Goal: Information Seeking & Learning: Learn about a topic

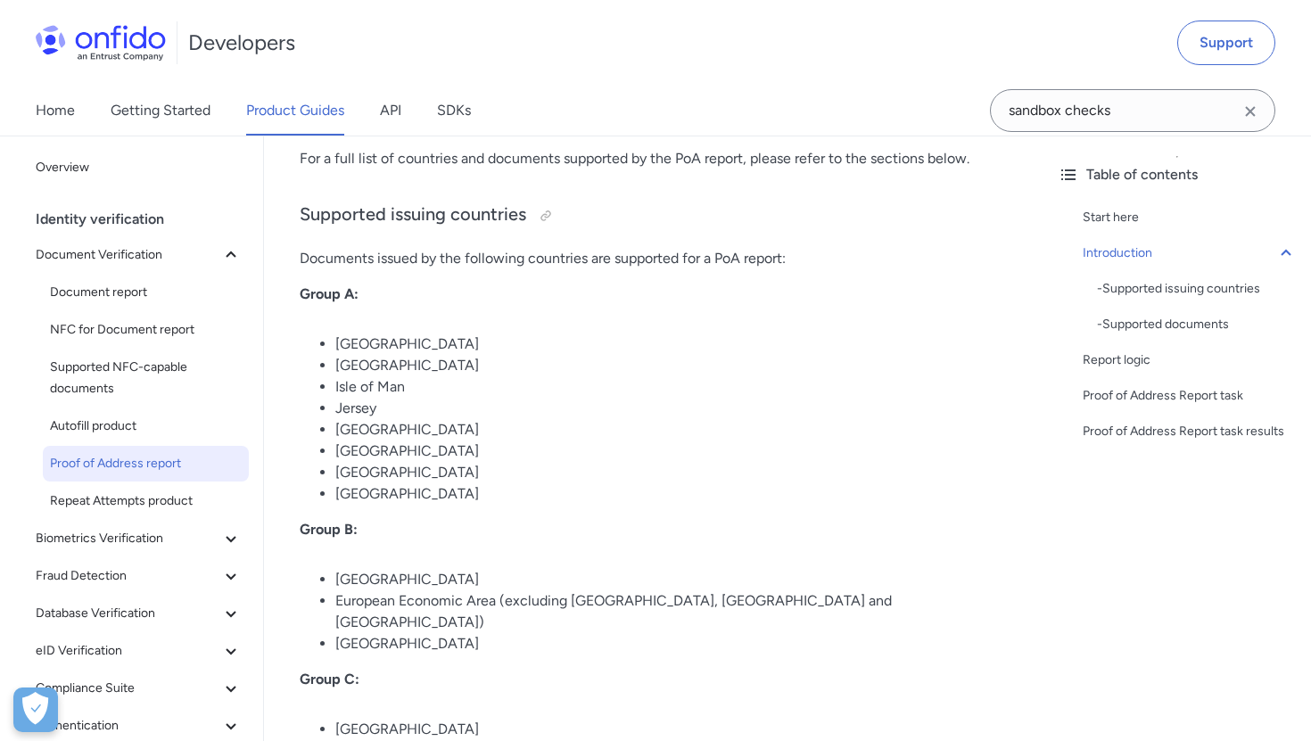
scroll to position [577, 0]
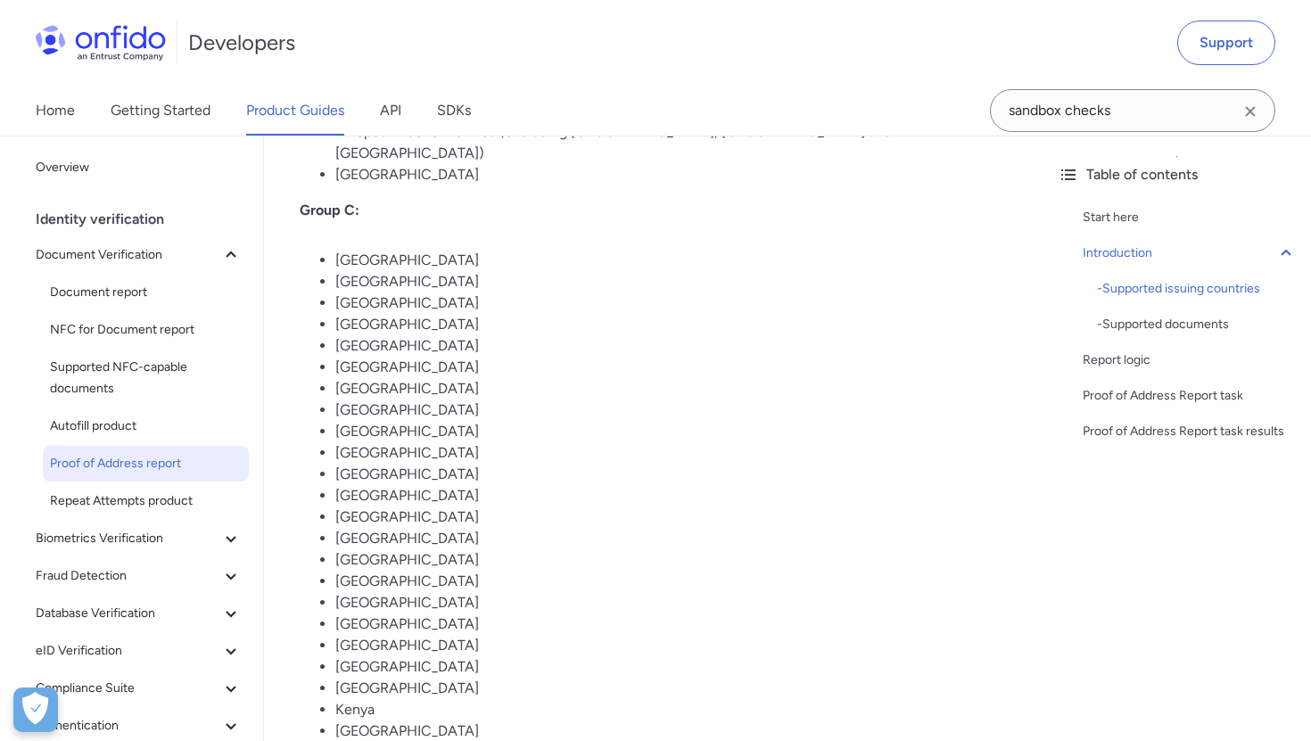
click at [898, 314] on li "Bermuda" at bounding box center [671, 324] width 672 height 21
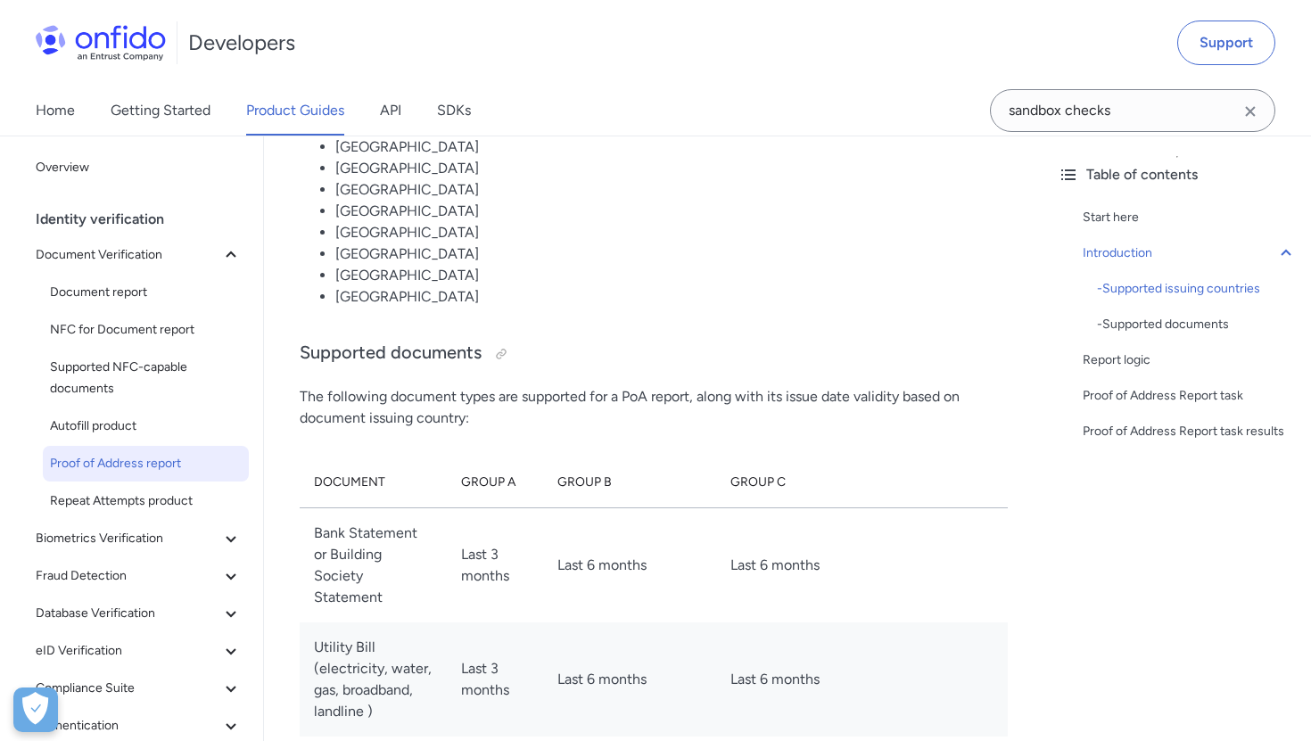
scroll to position [1911, 0]
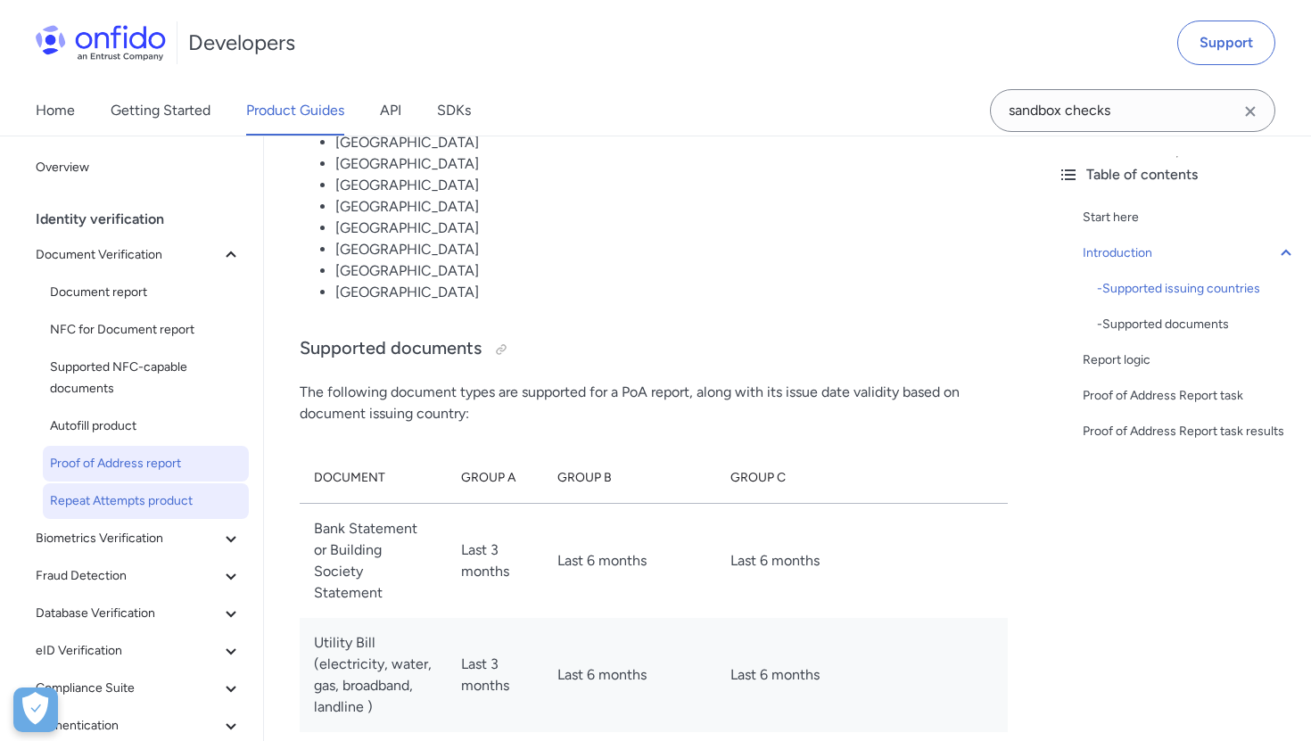
scroll to position [35, 0]
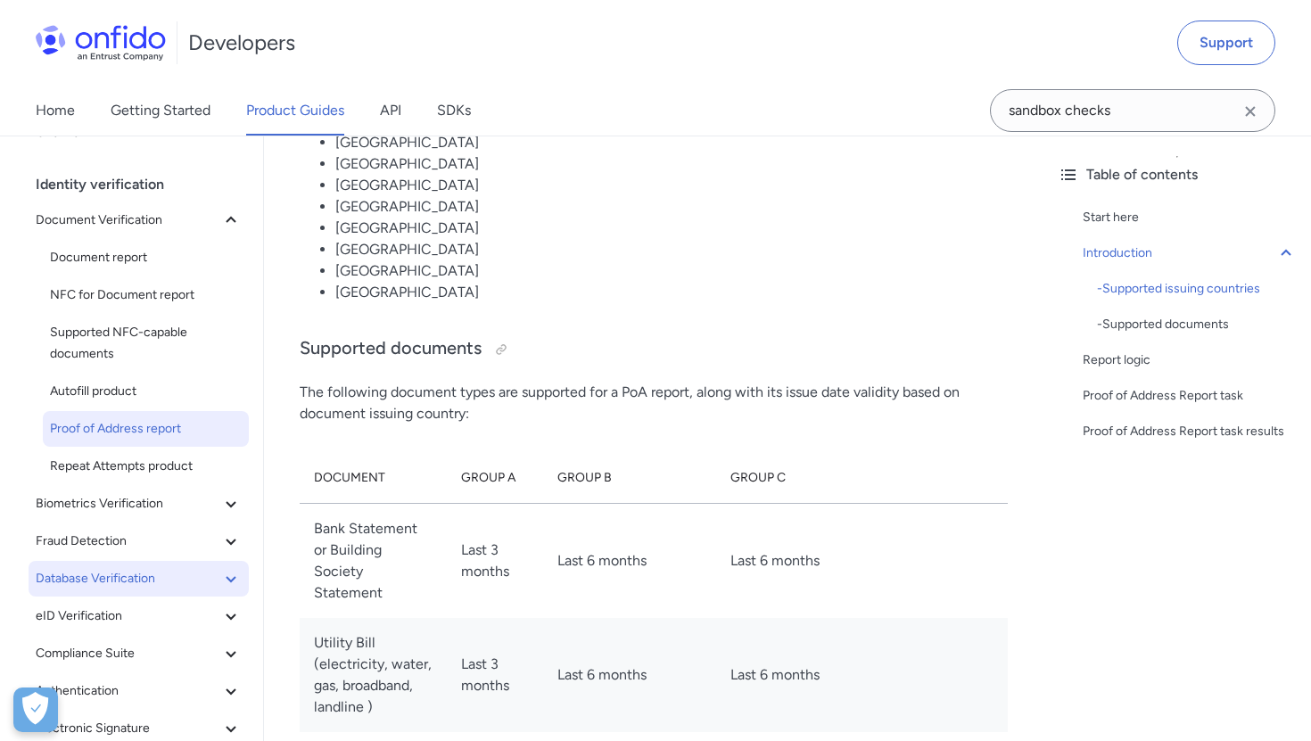
click at [77, 574] on span "Database Verification" at bounding box center [128, 578] width 185 height 21
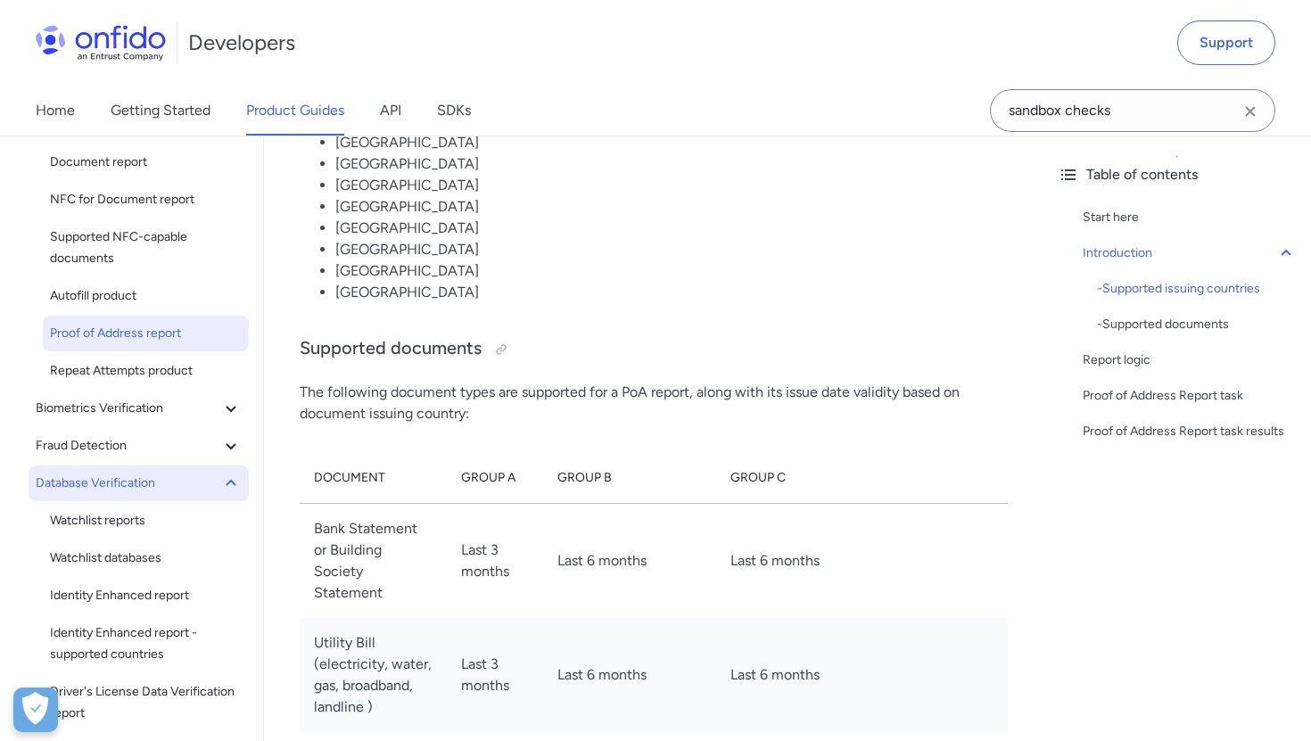
scroll to position [167, 0]
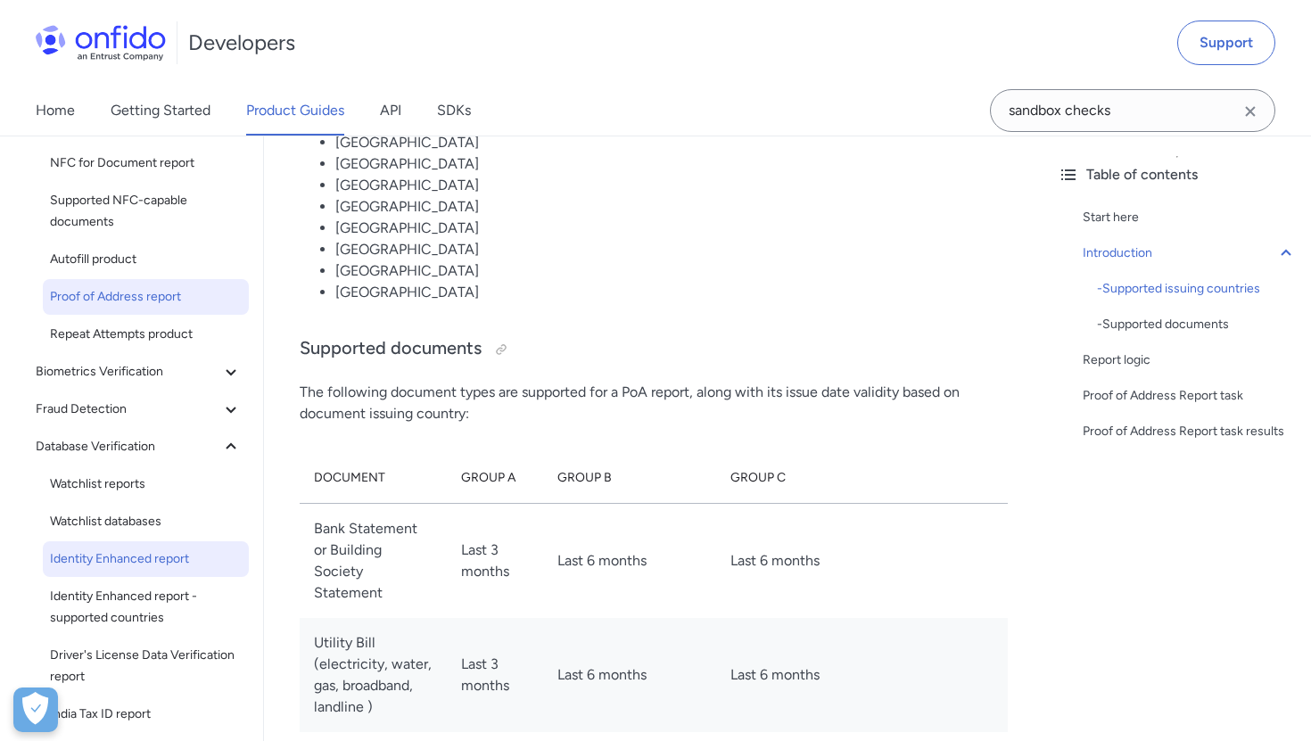
click at [77, 567] on span "Identity Enhanced report" at bounding box center [146, 559] width 192 height 21
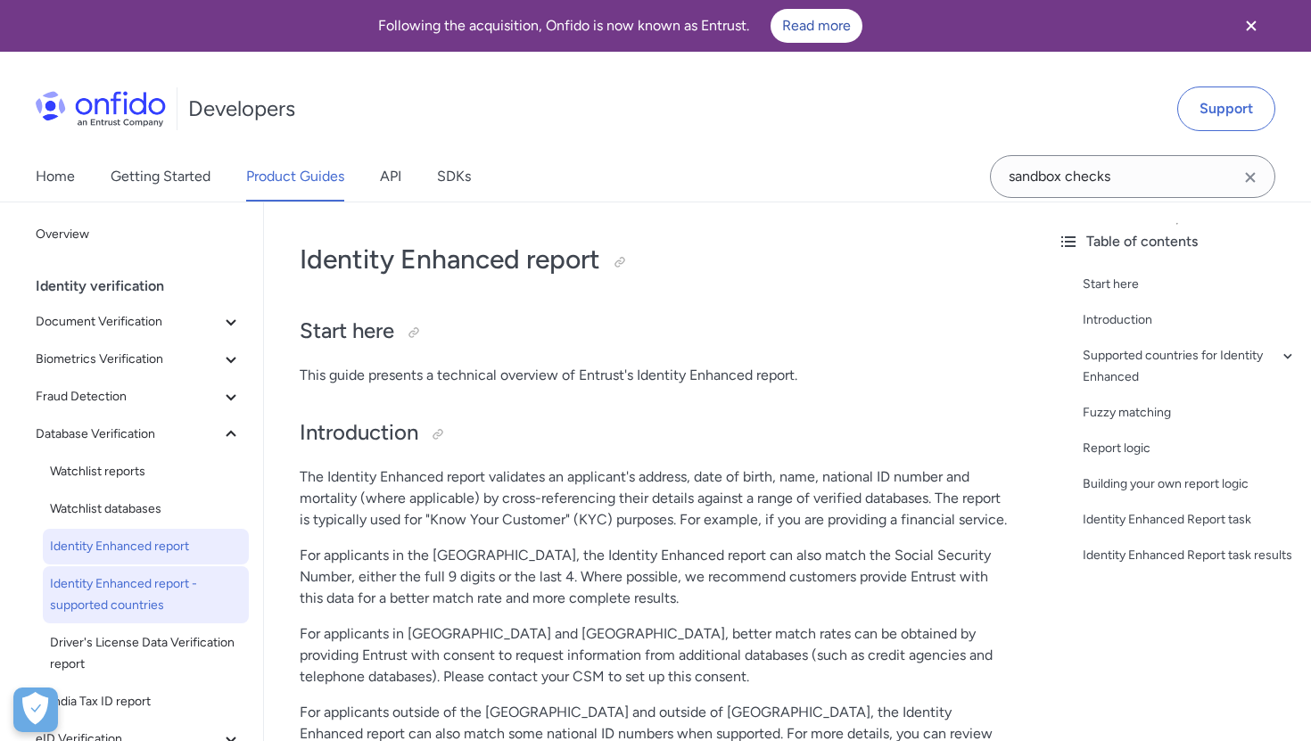
click at [78, 590] on span "Identity Enhanced report - supported countries" at bounding box center [146, 594] width 192 height 43
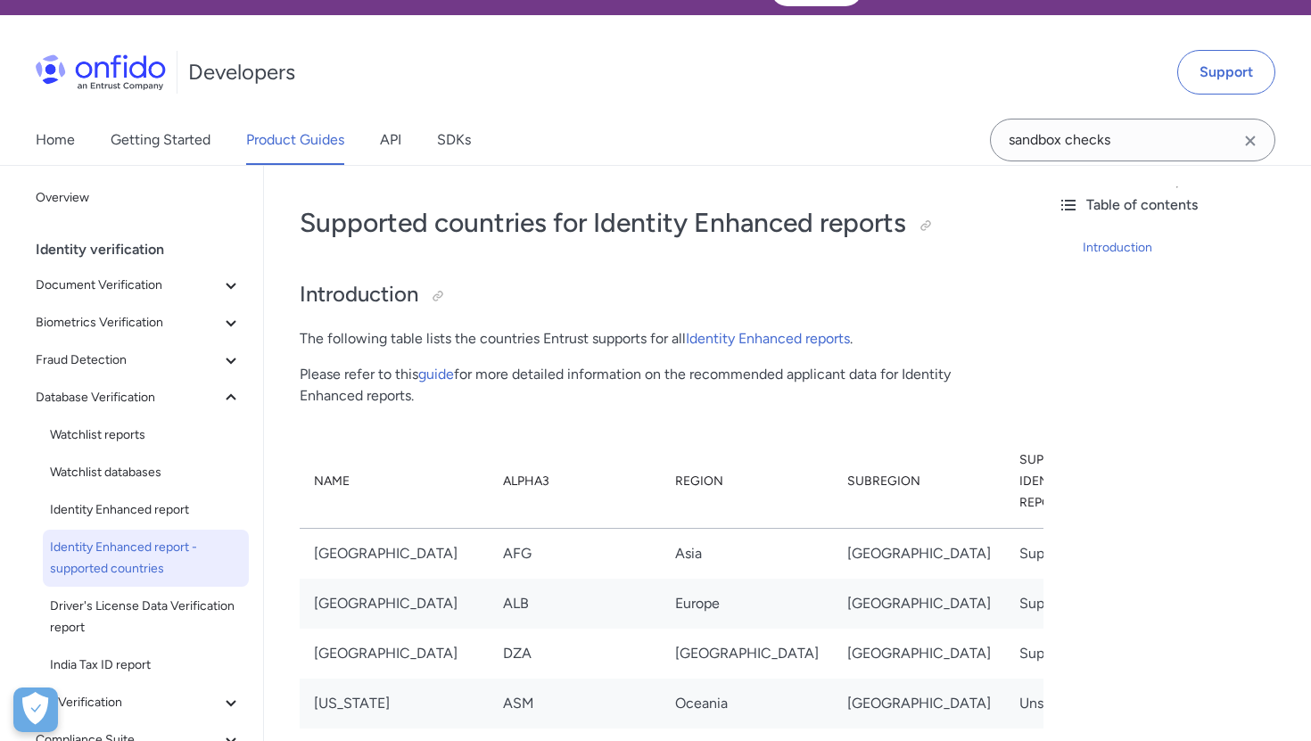
scroll to position [36, 0]
